Goal: Task Accomplishment & Management: Manage account settings

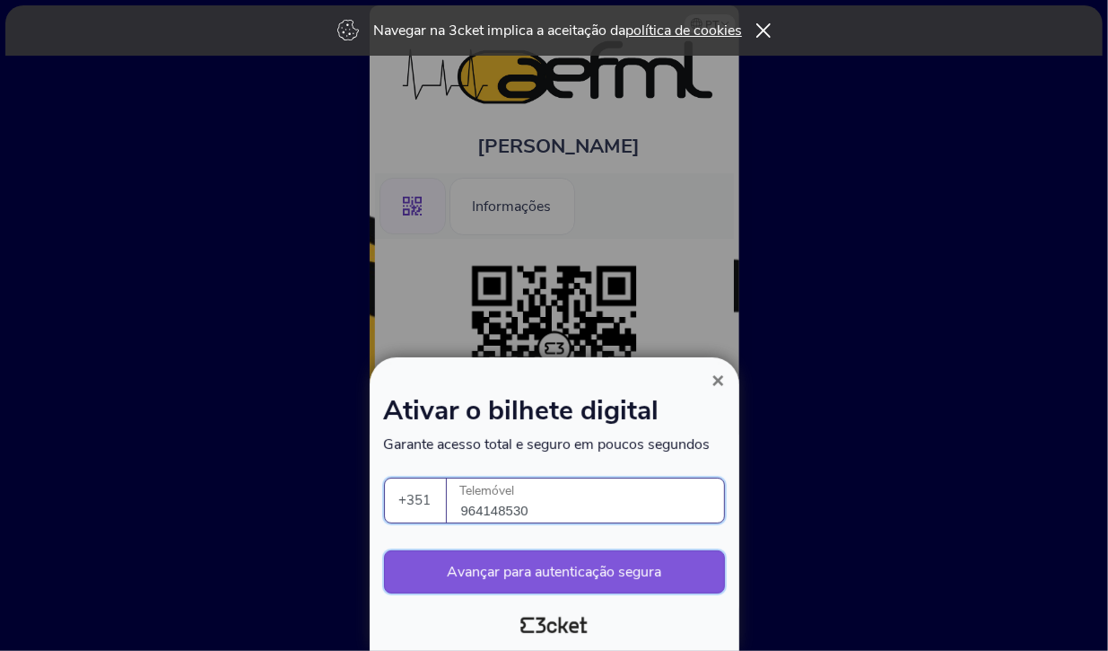
type input "964148530"
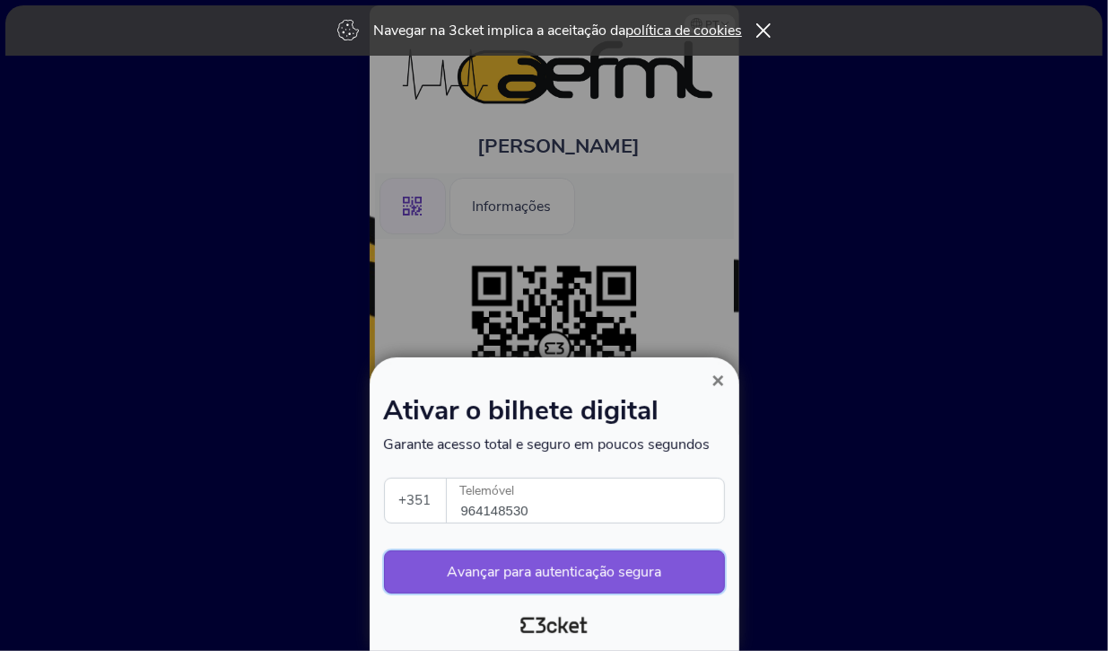
click at [565, 570] on button "Avançar para autenticação segura" at bounding box center [554, 571] width 341 height 43
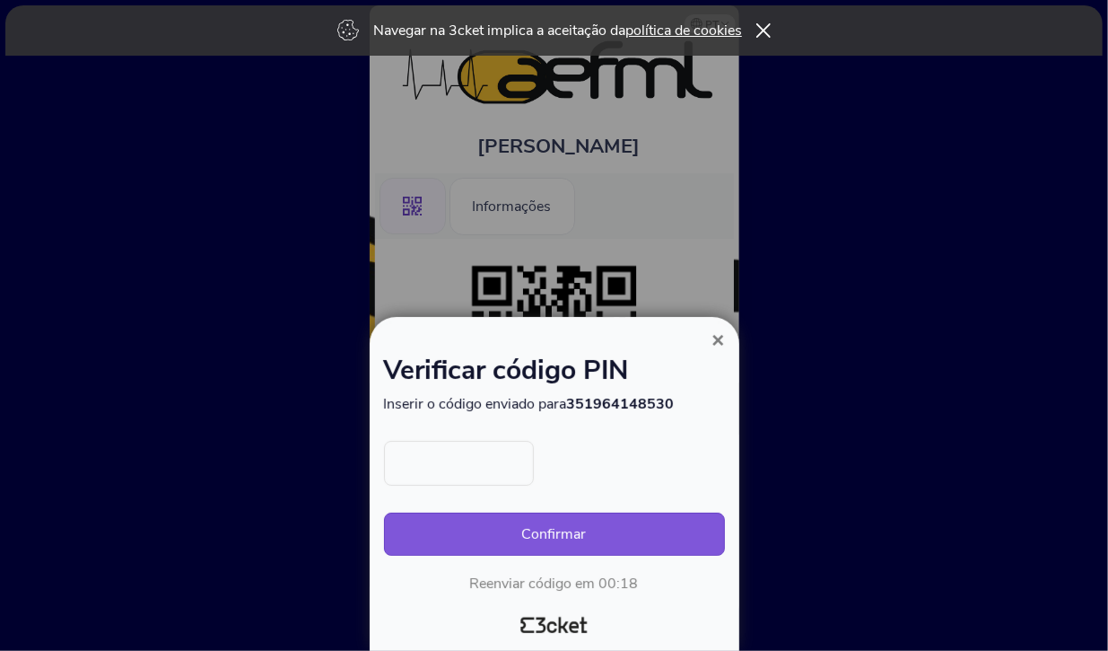
click at [467, 467] on input "text" at bounding box center [459, 463] width 150 height 45
type input "3946"
click at [611, 525] on button "Confirmar" at bounding box center [554, 533] width 341 height 43
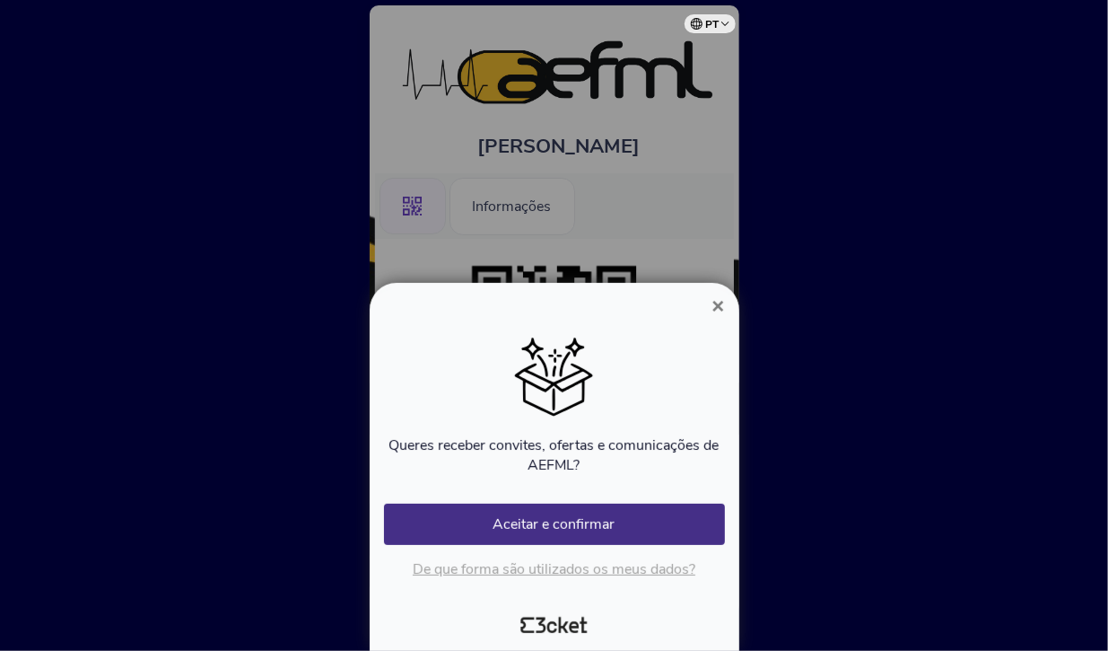
click at [730, 302] on button "×" at bounding box center [717, 306] width 41 height 22
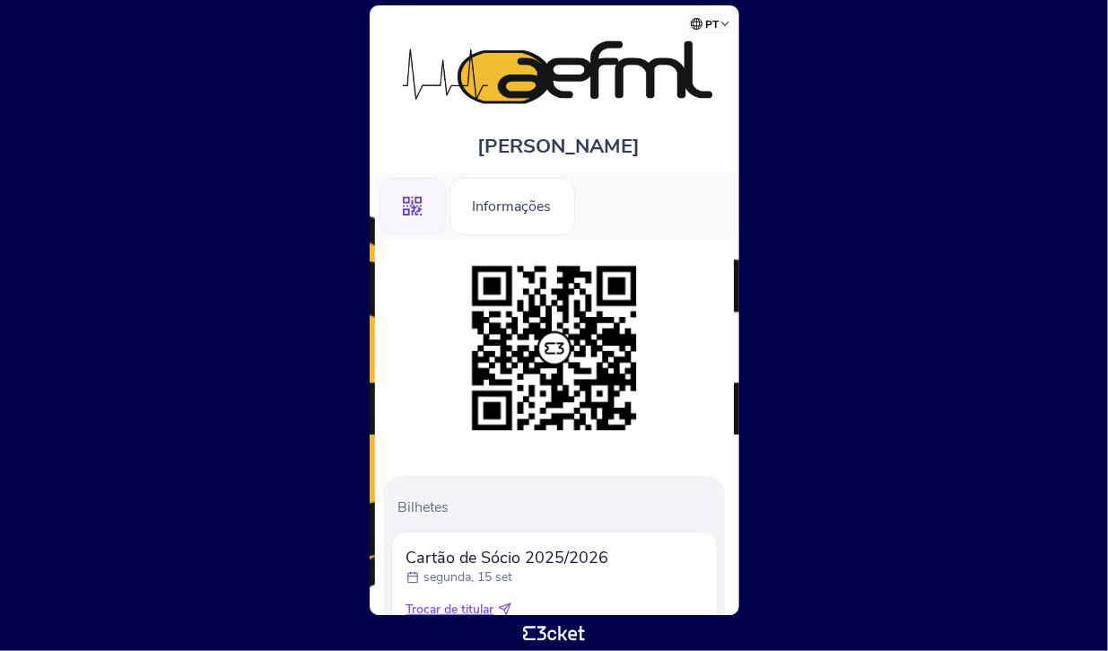
click at [408, 206] on icon ".st0{fill-rule:evenodd;clip-rule:evenodd;}" at bounding box center [413, 207] width 20 height 20
